Goal: Task Accomplishment & Management: Use online tool/utility

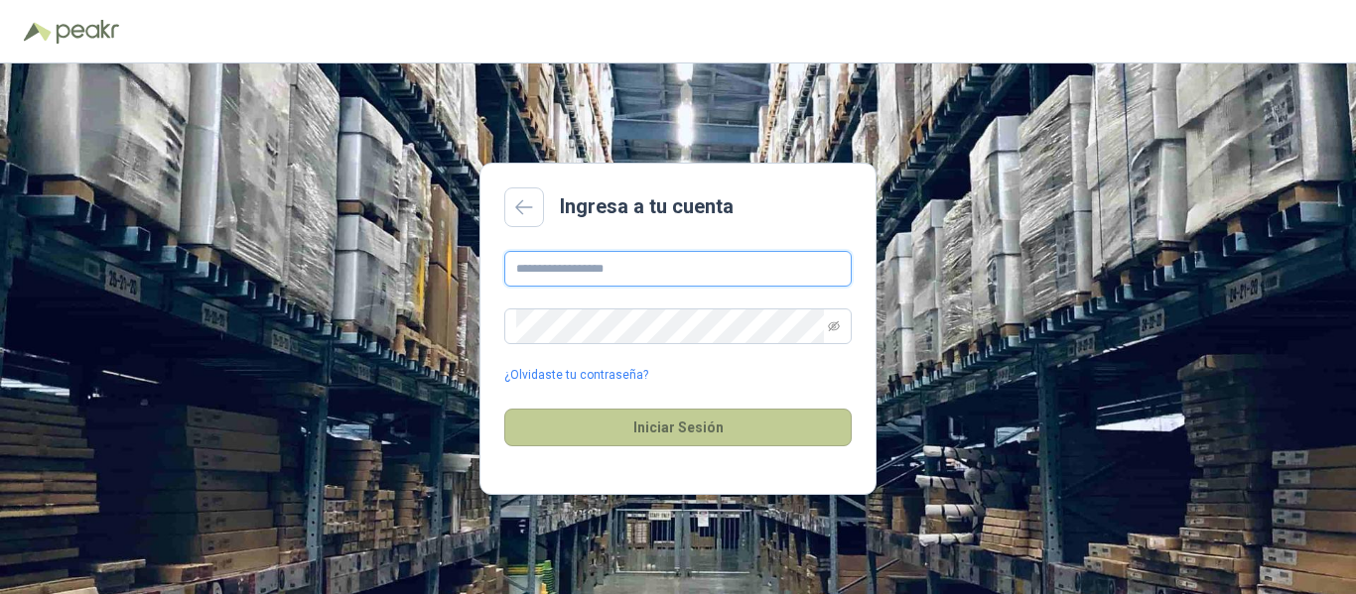
type input "**********"
click at [681, 421] on button "Iniciar Sesión" at bounding box center [677, 428] width 347 height 38
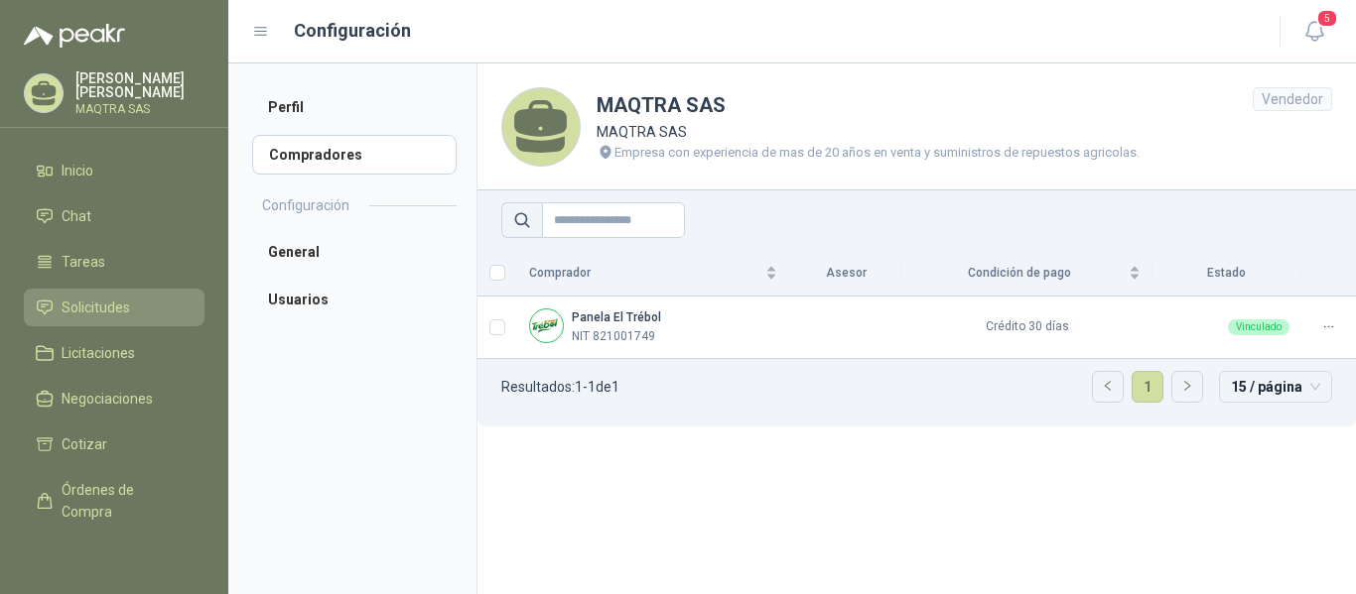
click at [100, 315] on span "Solicitudes" at bounding box center [96, 308] width 68 height 22
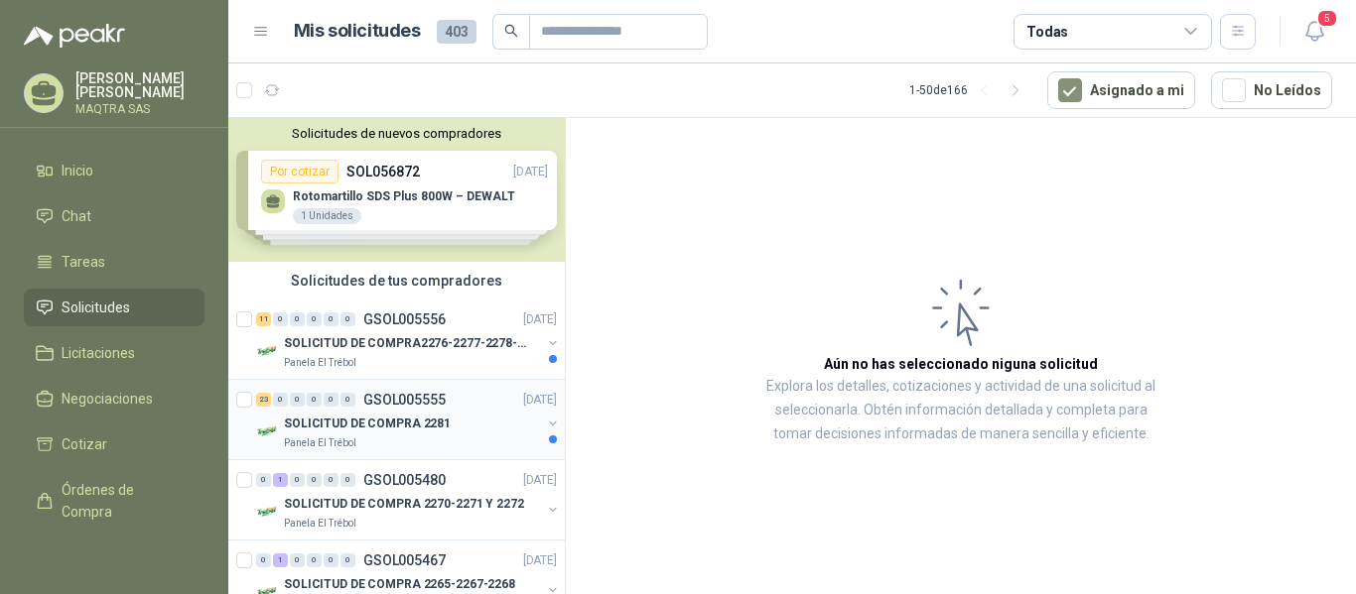
click at [337, 422] on p "SOLICITUD DE COMPRA 2281" at bounding box center [367, 424] width 167 height 19
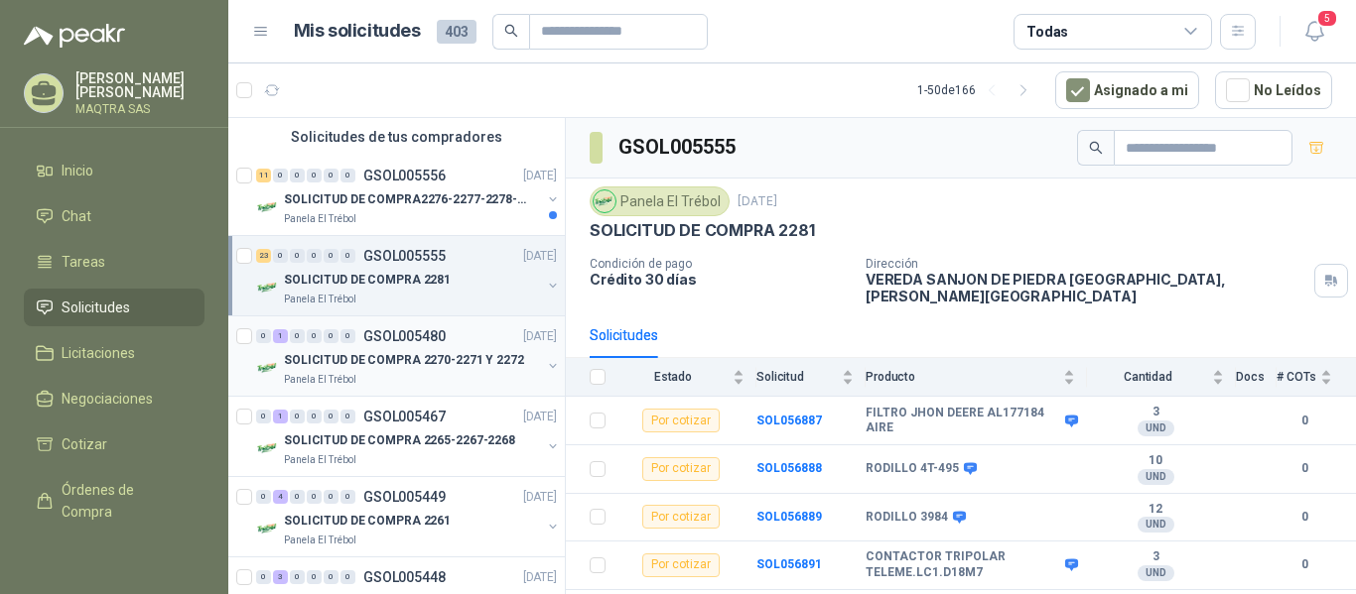
scroll to position [99, 0]
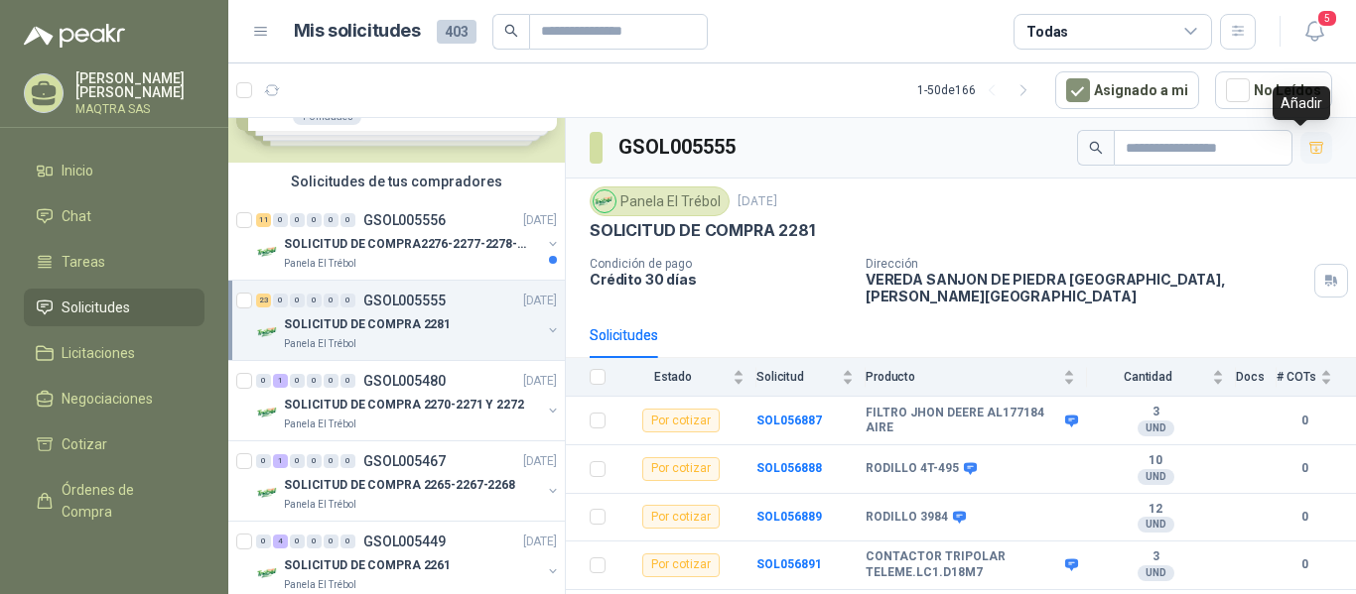
click at [1308, 151] on icon "button" at bounding box center [1316, 148] width 17 height 17
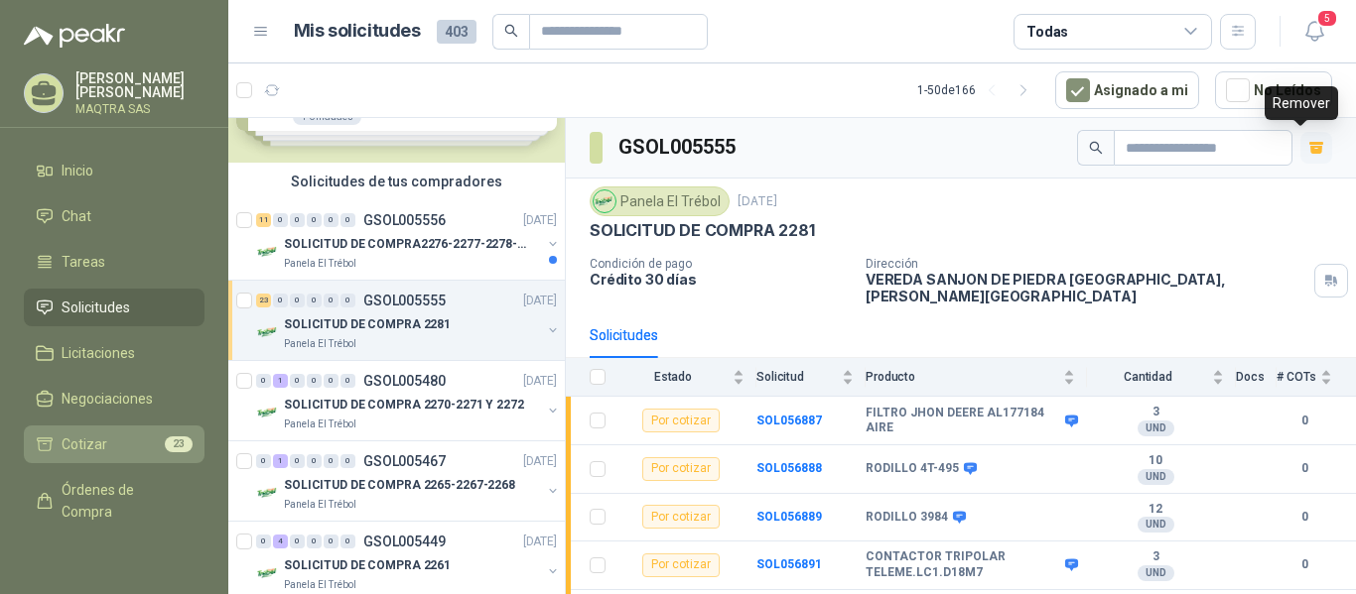
click at [102, 438] on span "Cotizar" at bounding box center [85, 445] width 46 height 22
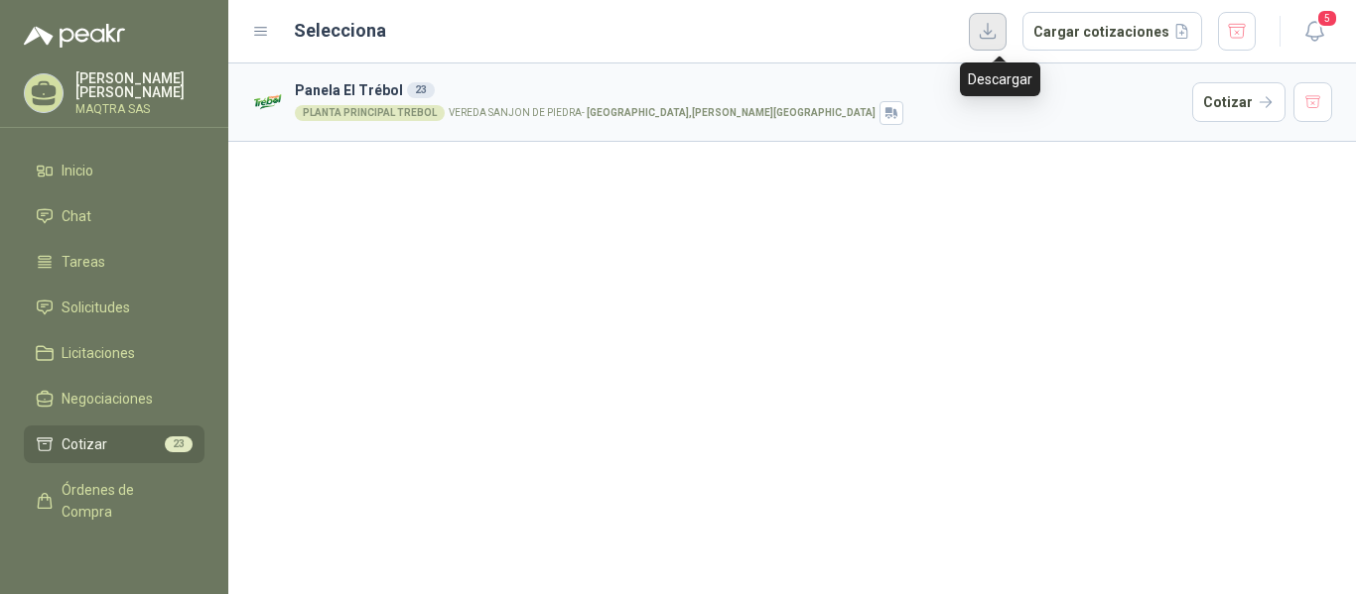
click at [1006, 39] on button "button" at bounding box center [988, 32] width 38 height 38
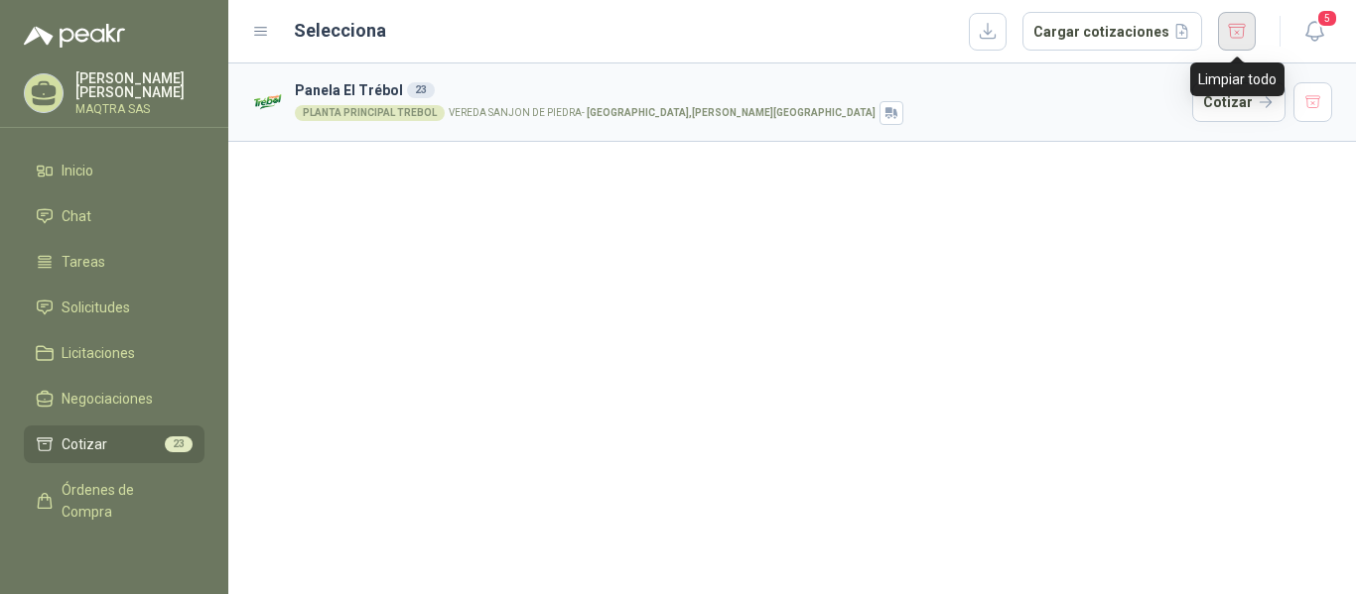
click at [1233, 43] on button "button" at bounding box center [1237, 31] width 38 height 39
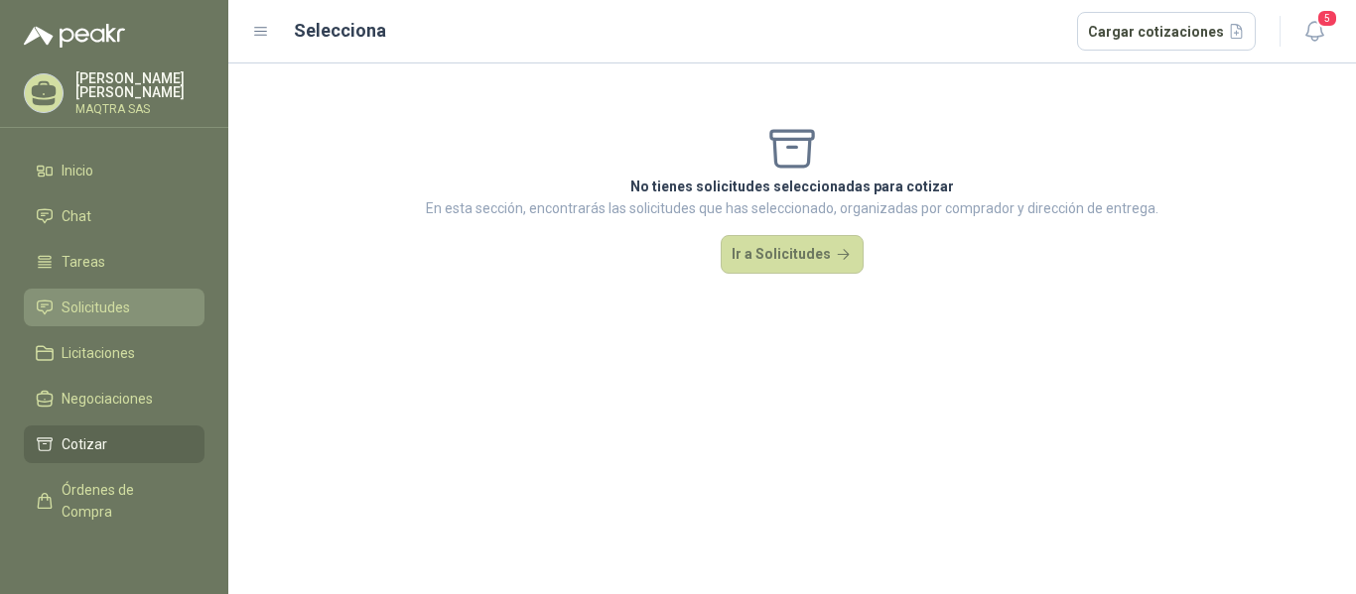
click at [83, 294] on link "Solicitudes" at bounding box center [114, 308] width 181 height 38
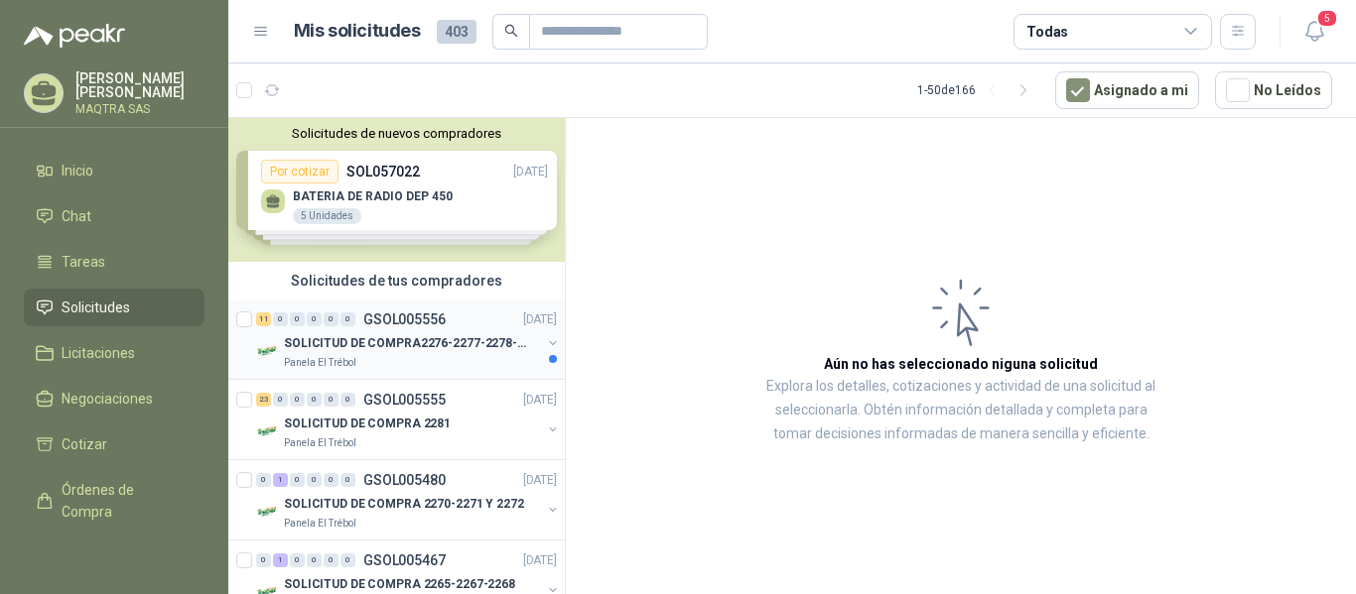
click at [385, 367] on div "Panela El Trébol" at bounding box center [412, 363] width 257 height 16
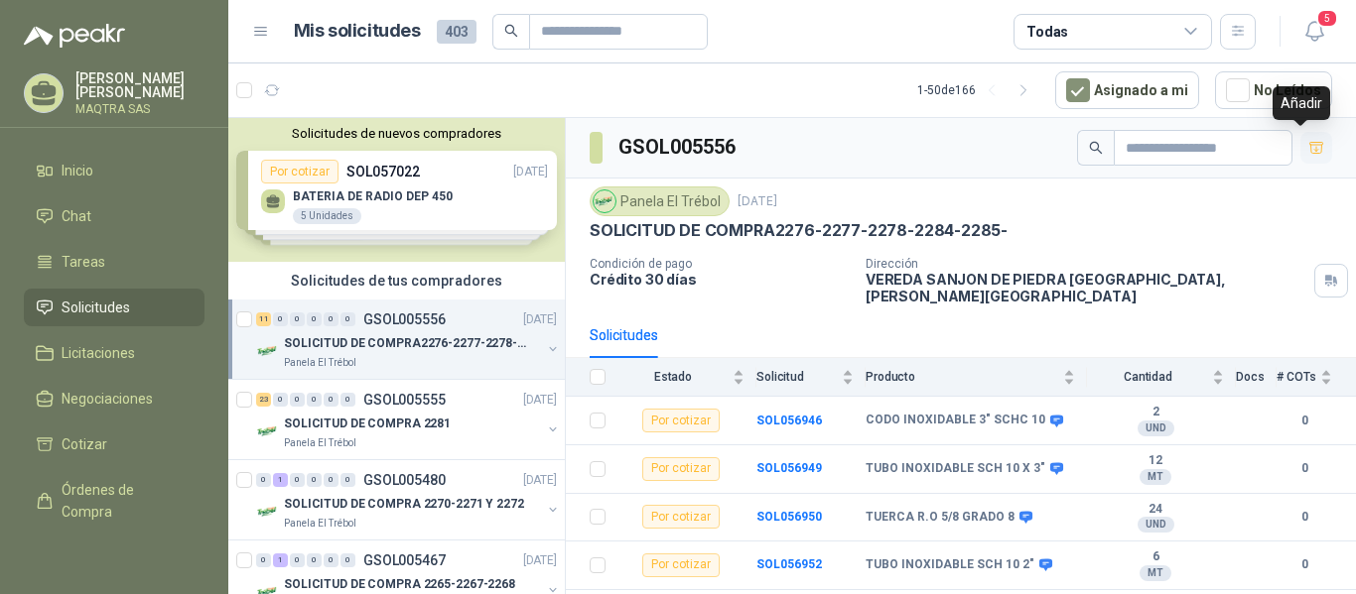
click at [1310, 149] on button "button" at bounding box center [1316, 148] width 32 height 32
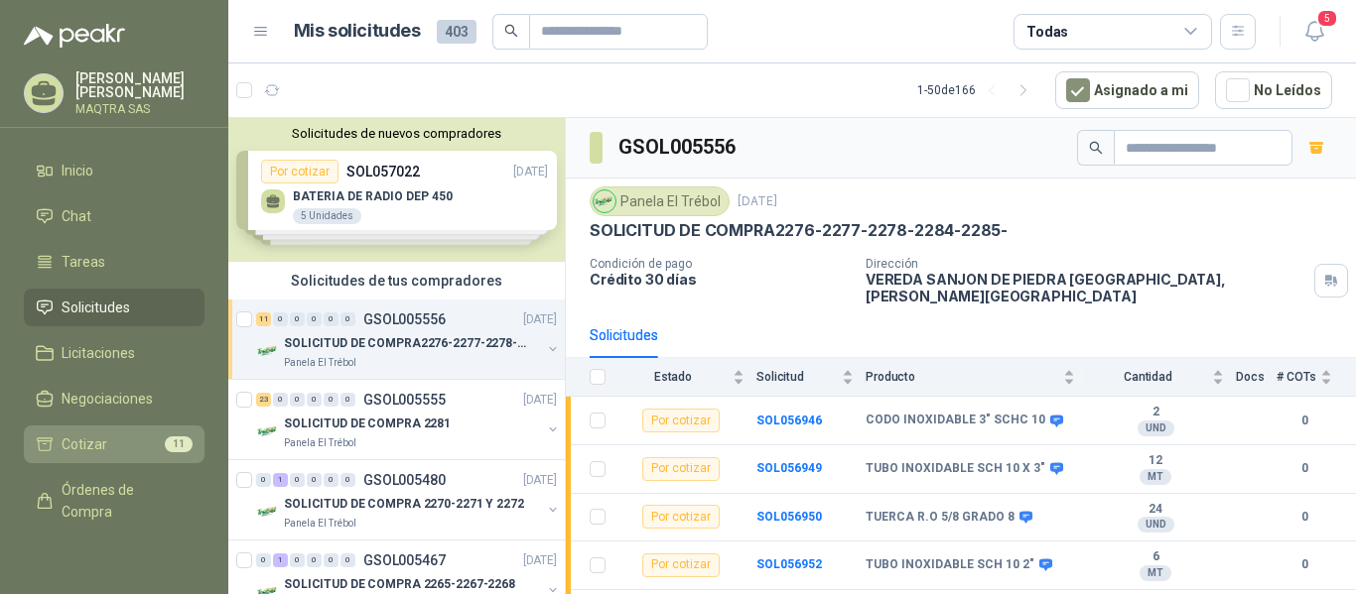
click at [99, 454] on span "Cotizar" at bounding box center [85, 445] width 46 height 22
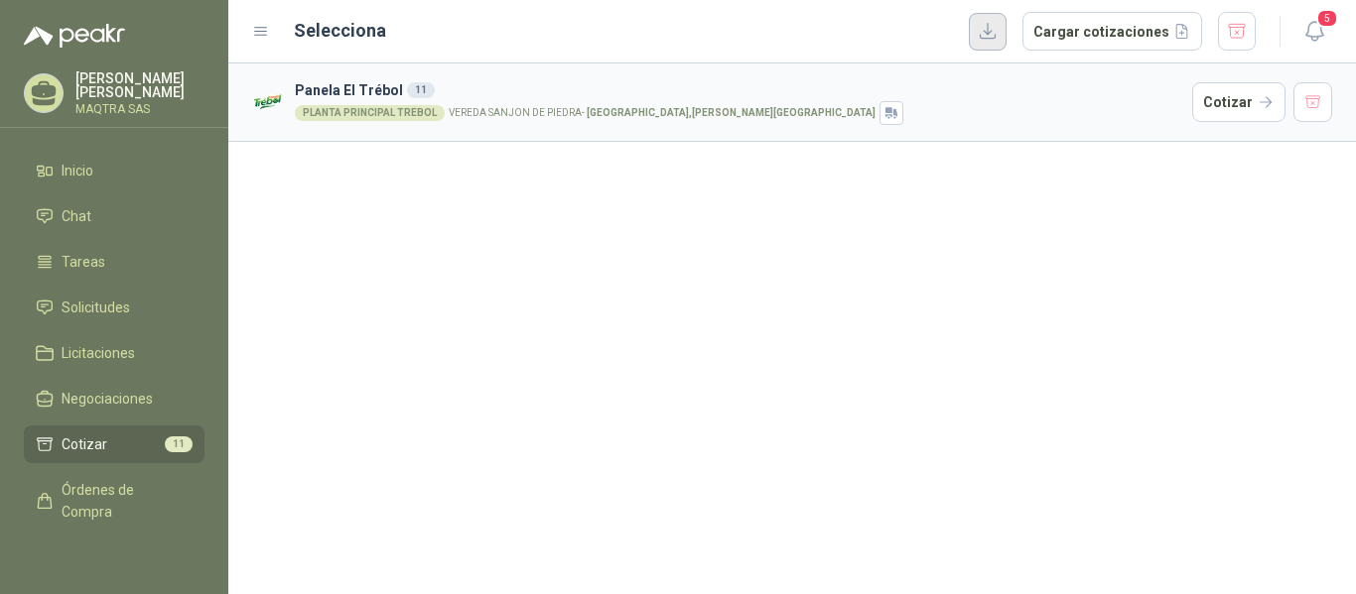
click at [987, 42] on button "button" at bounding box center [988, 32] width 38 height 38
click at [1242, 31] on button "button" at bounding box center [1237, 31] width 38 height 39
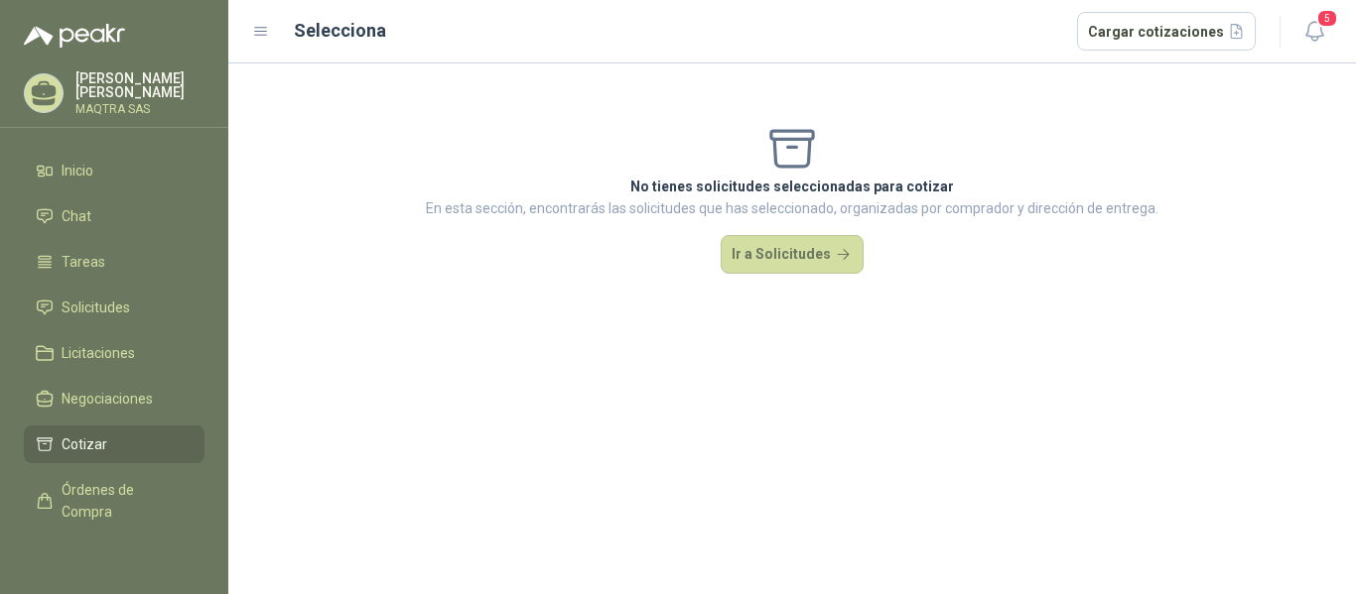
click at [45, 105] on icon at bounding box center [44, 102] width 23 height 8
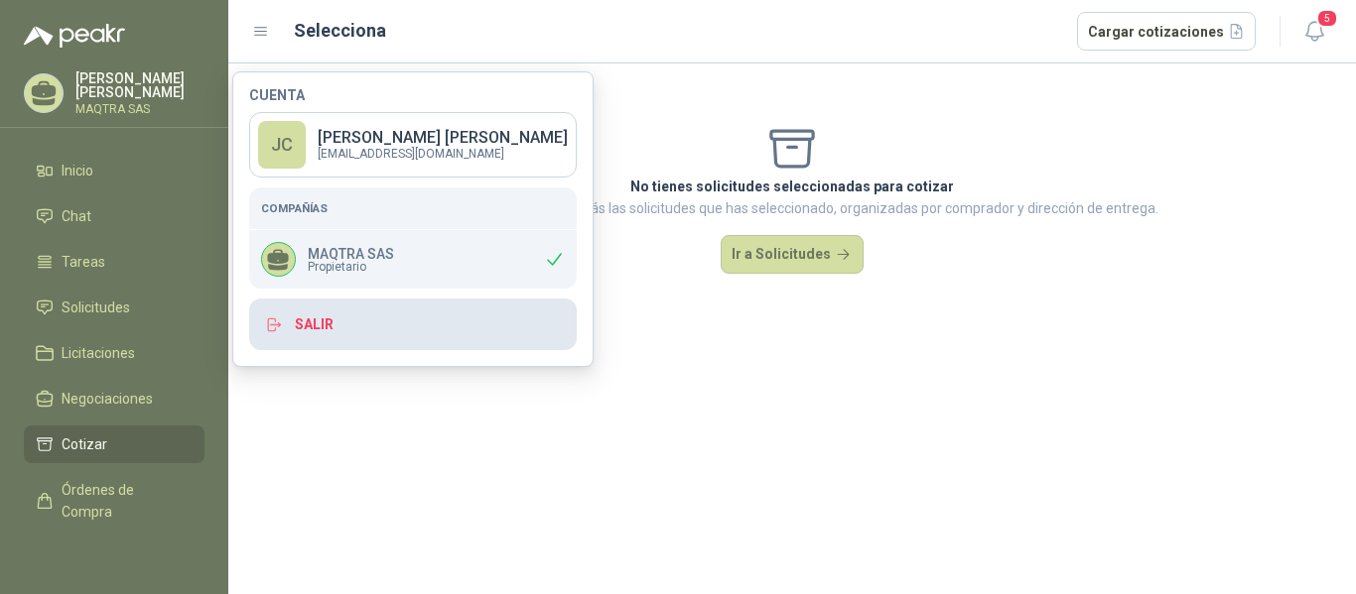
click at [327, 326] on button "Salir" at bounding box center [412, 325] width 327 height 52
